Goal: Download file/media

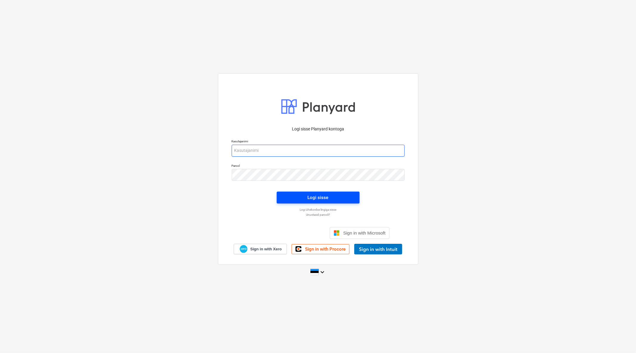
type input "[EMAIL_ADDRESS][DOMAIN_NAME]"
click at [336, 199] on span "Logi sisse" at bounding box center [318, 198] width 69 height 8
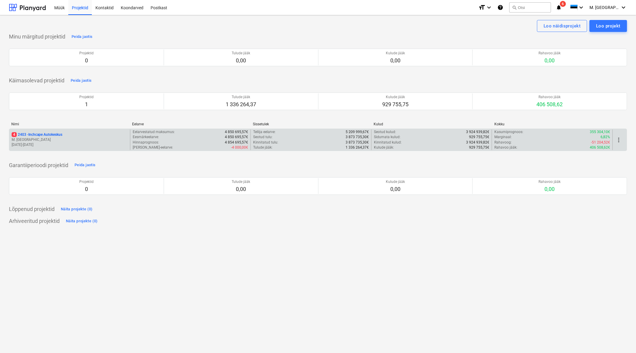
click at [35, 136] on p "4 2403 - Inchcape Autokeskus" at bounding box center [37, 134] width 51 height 5
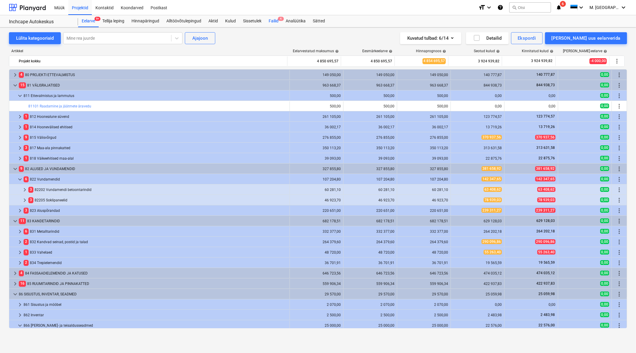
click at [277, 24] on div "Failid 4" at bounding box center [273, 21] width 17 height 12
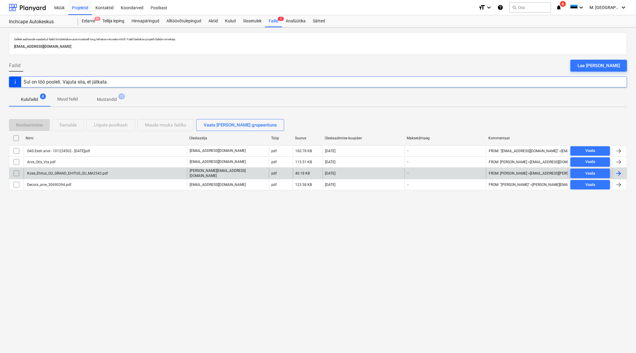
click at [81, 173] on div "Kose_Ehitus_OU_GRAND_EHITUS_OU_MA2543.pdf" at bounding box center [67, 173] width 82 height 4
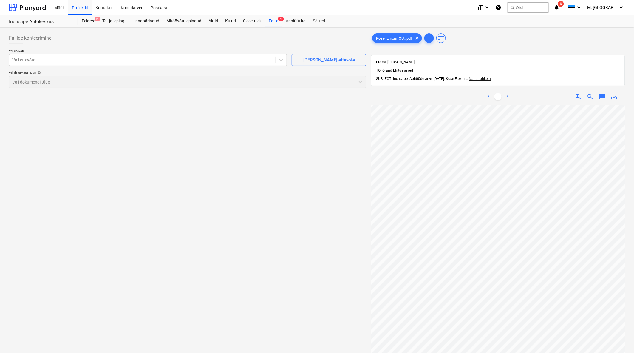
scroll to position [14, 11]
click at [592, 93] on span "zoom_out" at bounding box center [590, 96] width 7 height 7
click at [252, 168] on div "Failide konteerimine Vali ettevõte Vali ettevõte [PERSON_NAME] uus ettevõte Val…" at bounding box center [188, 237] width 362 height 414
click at [488, 93] on link "<" at bounding box center [488, 96] width 7 height 7
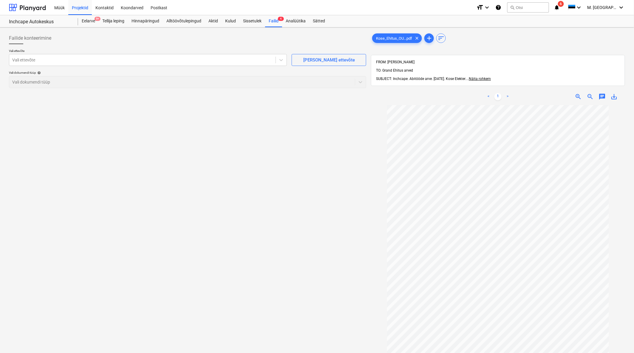
click at [506, 93] on link ">" at bounding box center [507, 96] width 7 height 7
